Goal: Task Accomplishment & Management: Manage account settings

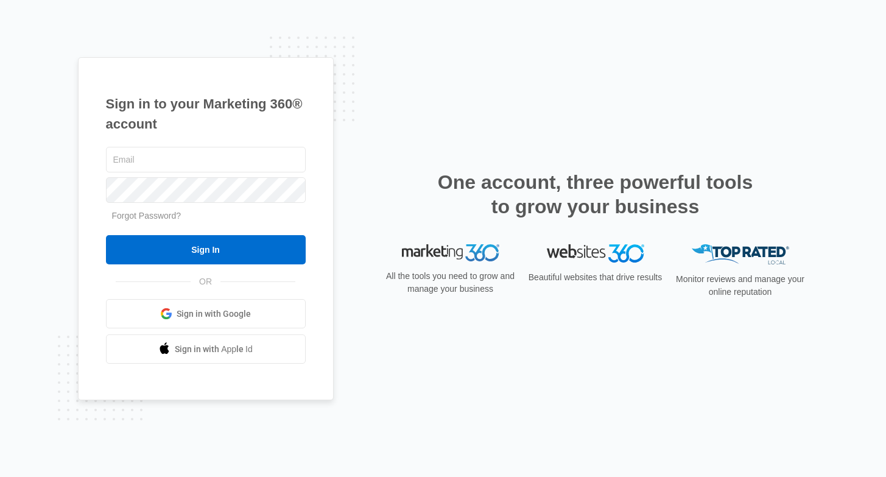
type input "[DOMAIN_NAME][EMAIL_ADDRESS][DOMAIN_NAME]"
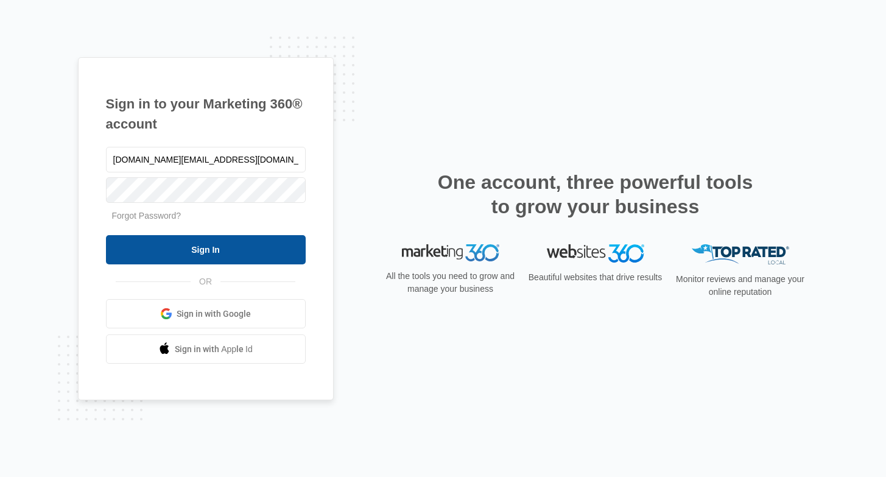
click at [268, 264] on div "joel.green@madwire.com Forgot Password? Sign In OR Sign in with Google Sign in …" at bounding box center [206, 254] width 200 height 220
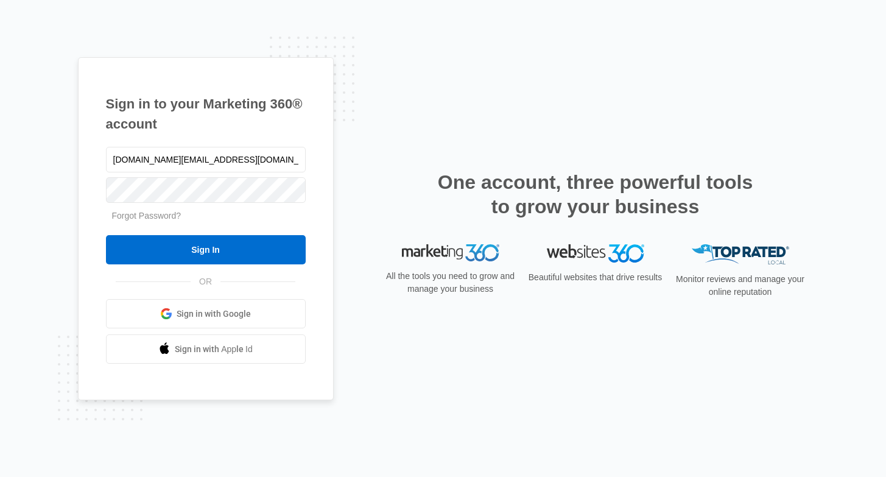
drag, startPoint x: 273, startPoint y: 250, endPoint x: 306, endPoint y: 249, distance: 32.9
click at [273, 250] on input "Sign In" at bounding box center [206, 249] width 200 height 29
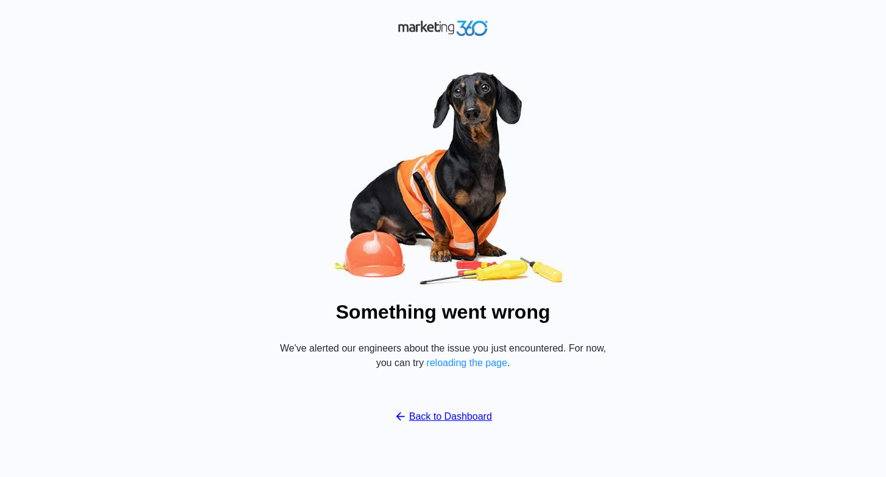
click at [448, 422] on link "Back to Dashboard" at bounding box center [443, 416] width 98 height 15
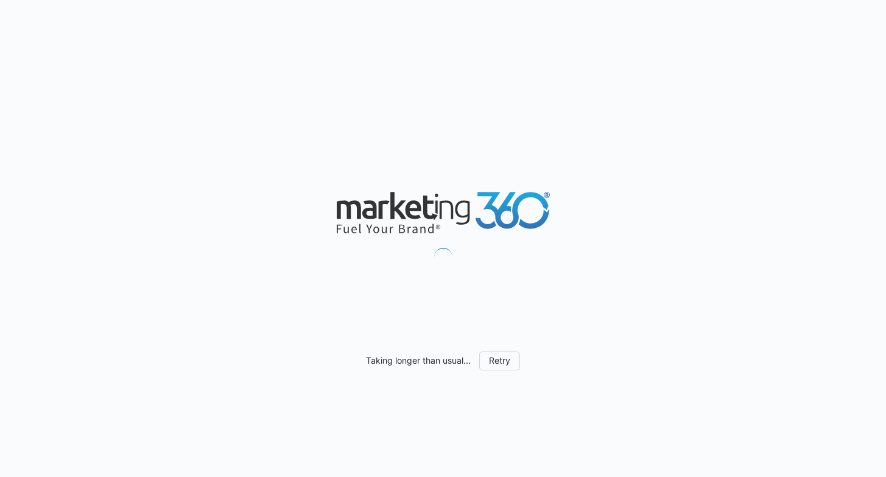
click at [346, 298] on div "Taking longer than usual... Retry" at bounding box center [443, 238] width 886 height 477
